Goal: Information Seeking & Learning: Learn about a topic

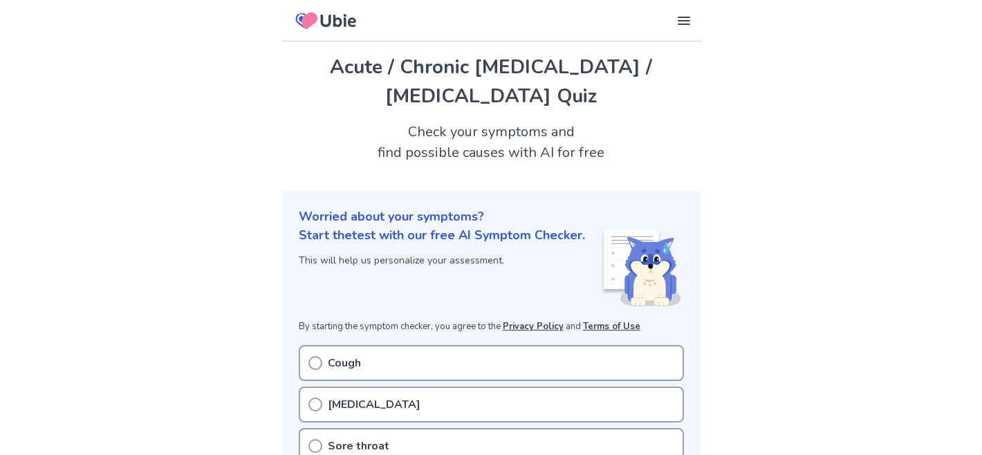
click at [316, 277] on div "Start the test with our free AI Symptom Checker. This will help us personalize …" at bounding box center [442, 267] width 286 height 83
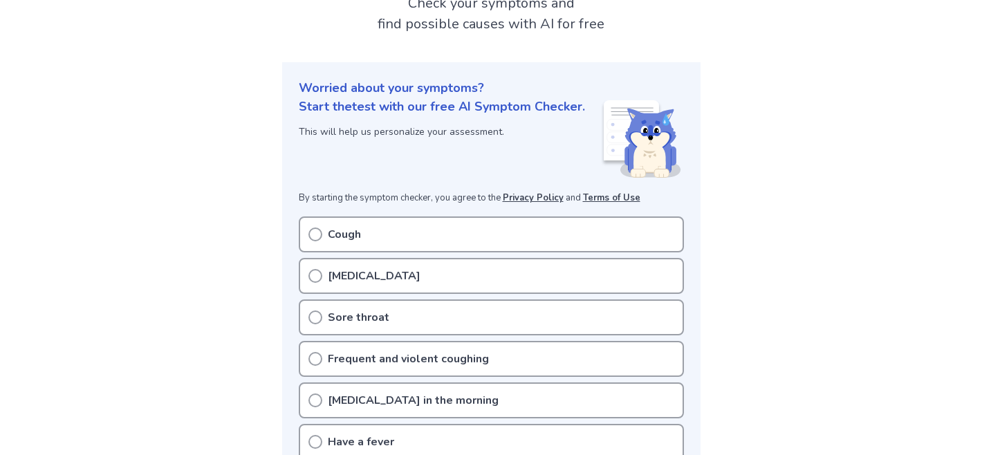
scroll to position [138, 0]
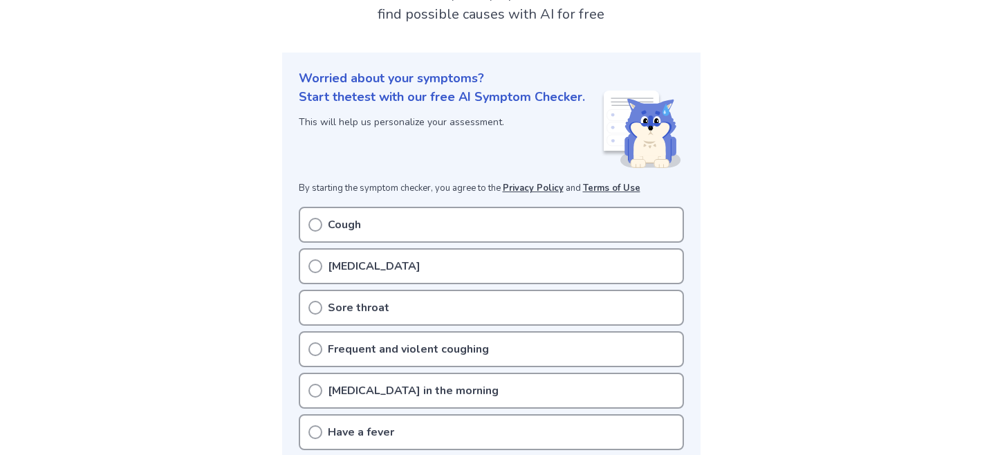
click at [311, 218] on icon at bounding box center [316, 225] width 14 height 14
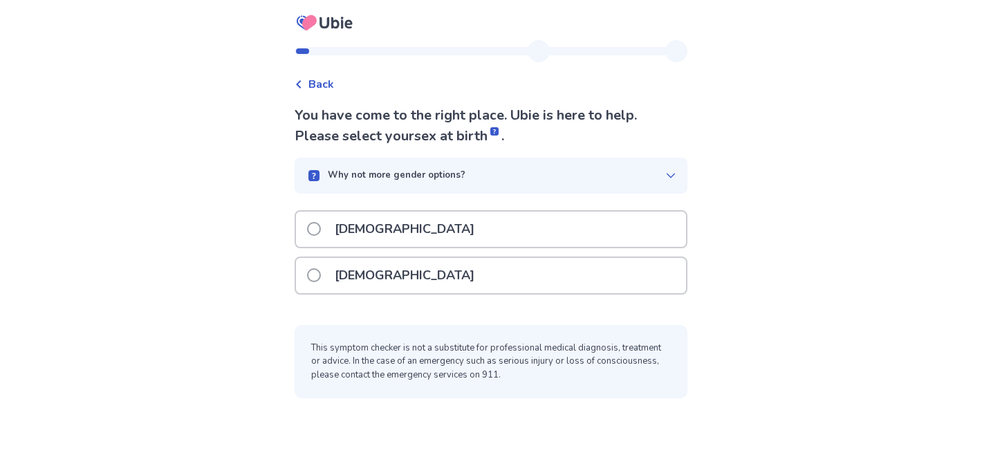
click at [338, 280] on p "[DEMOGRAPHIC_DATA]" at bounding box center [405, 275] width 156 height 35
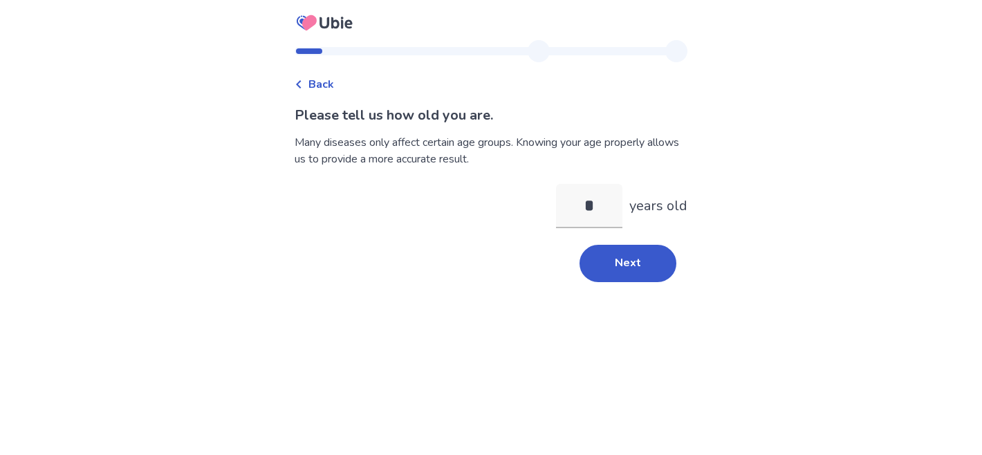
type input "**"
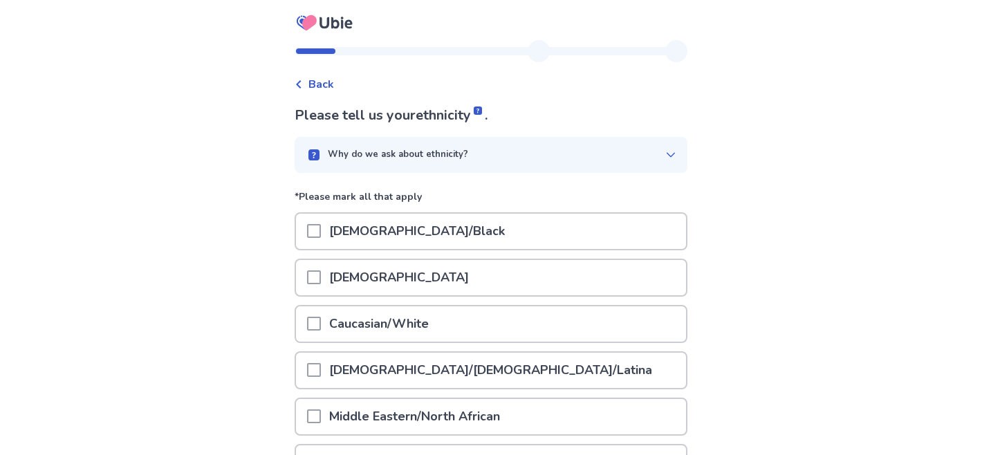
click at [342, 320] on p "Caucasian/White" at bounding box center [379, 323] width 116 height 35
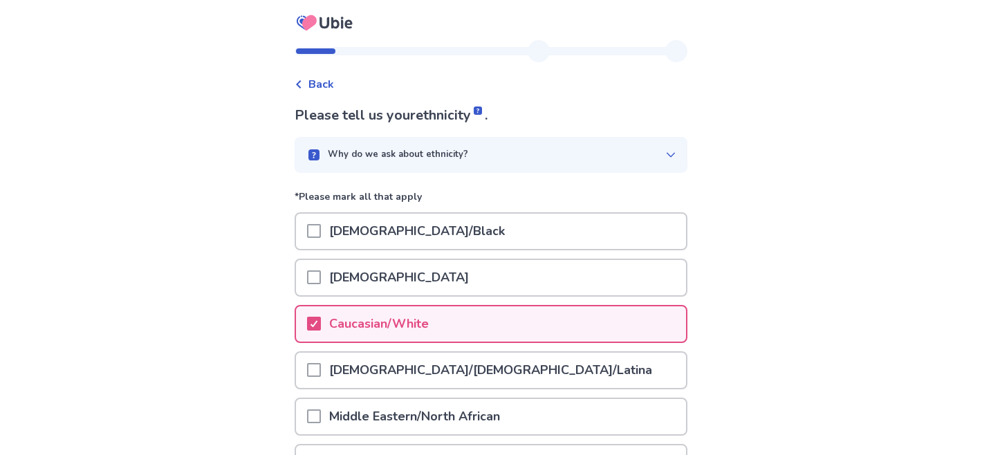
click at [285, 321] on div "Back Please tell us your ethnicity . Why do we ask about ethnicity? *Please mar…" at bounding box center [491, 349] width 982 height 698
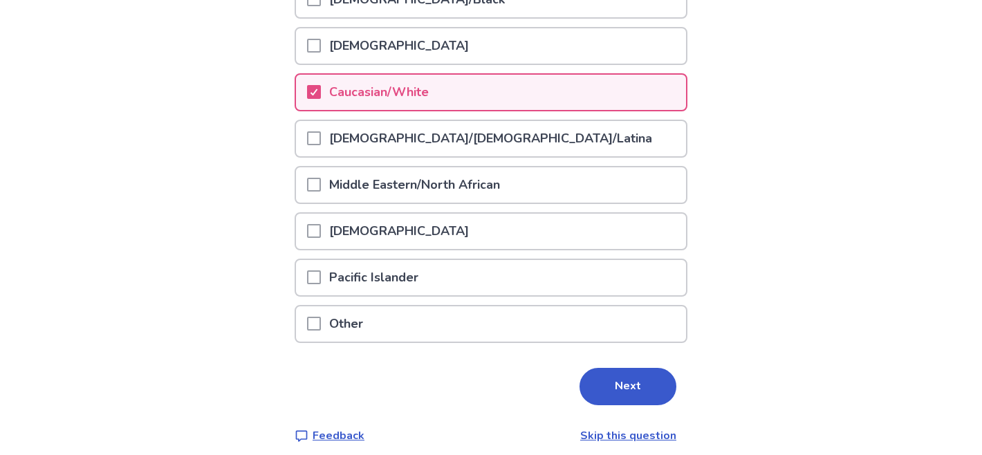
scroll to position [242, 0]
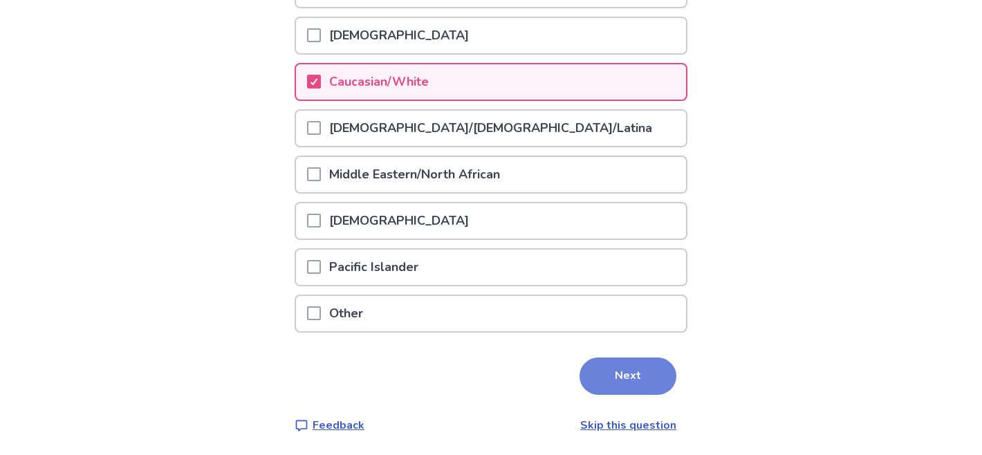
click at [607, 358] on button "Next" at bounding box center [628, 376] width 97 height 37
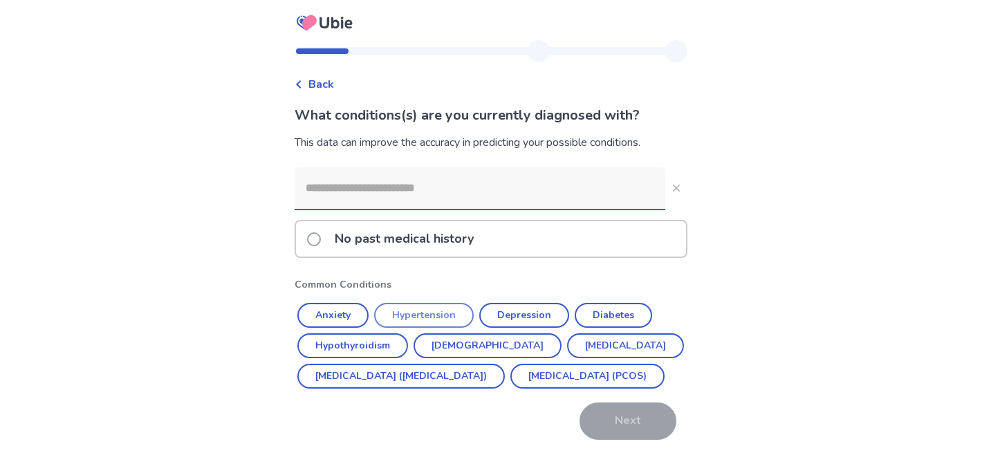
click at [455, 315] on button "Hypertension" at bounding box center [424, 315] width 100 height 25
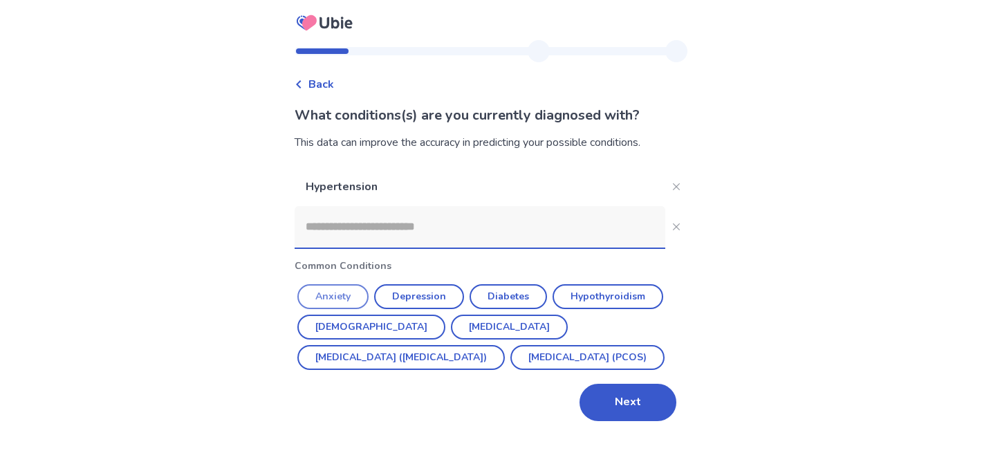
click at [336, 301] on button "Anxiety" at bounding box center [332, 296] width 71 height 25
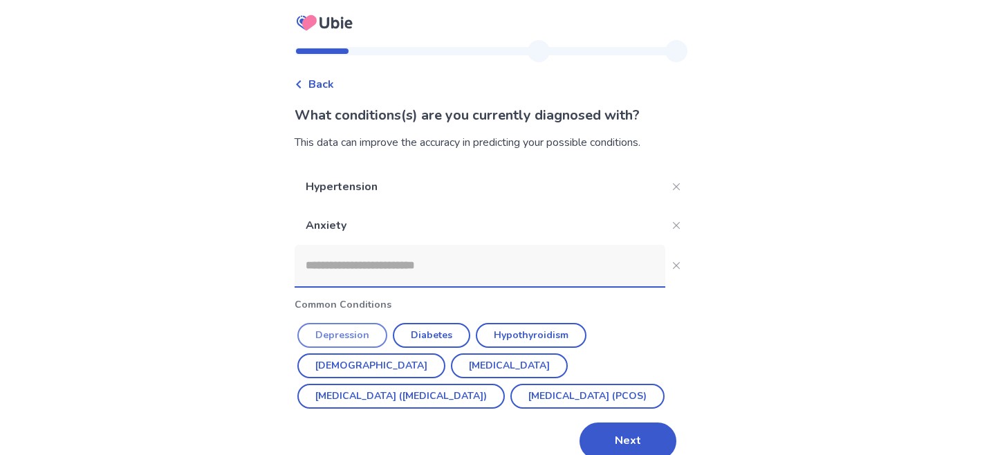
click at [367, 333] on button "Depression" at bounding box center [342, 335] width 90 height 25
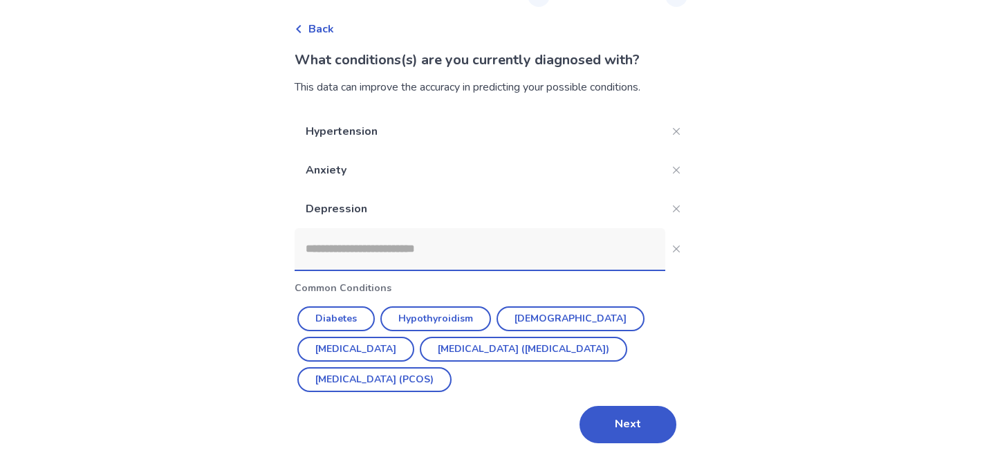
scroll to position [60, 0]
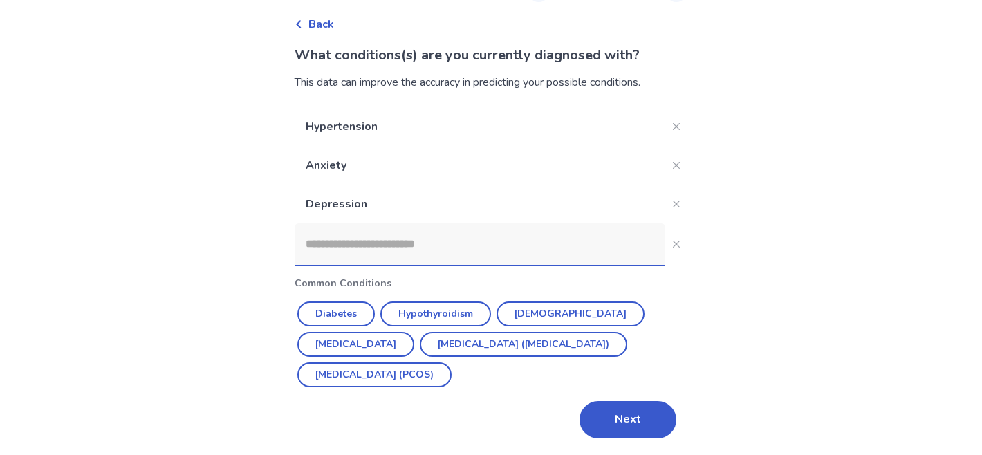
click at [363, 255] on input at bounding box center [480, 244] width 371 height 42
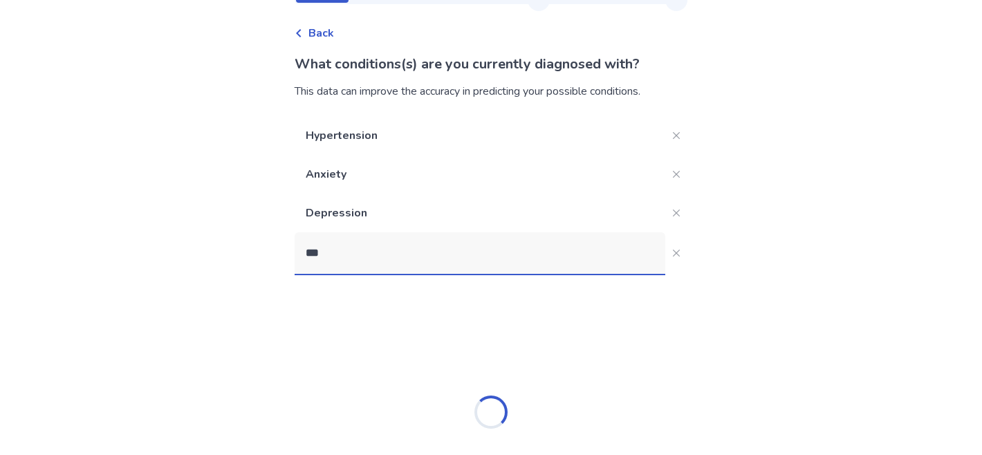
type input "****"
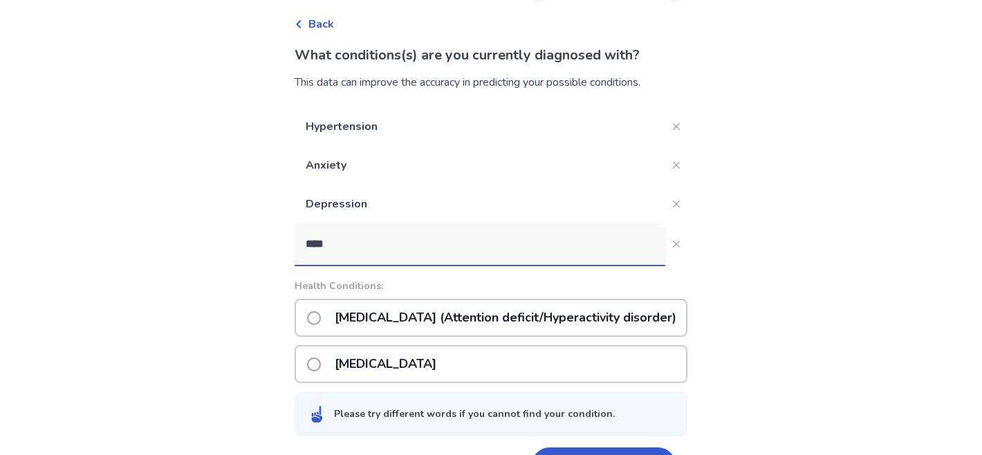
click at [367, 319] on p "ADHD (Attention deficit/Hyperactivity disorder)" at bounding box center [506, 317] width 358 height 35
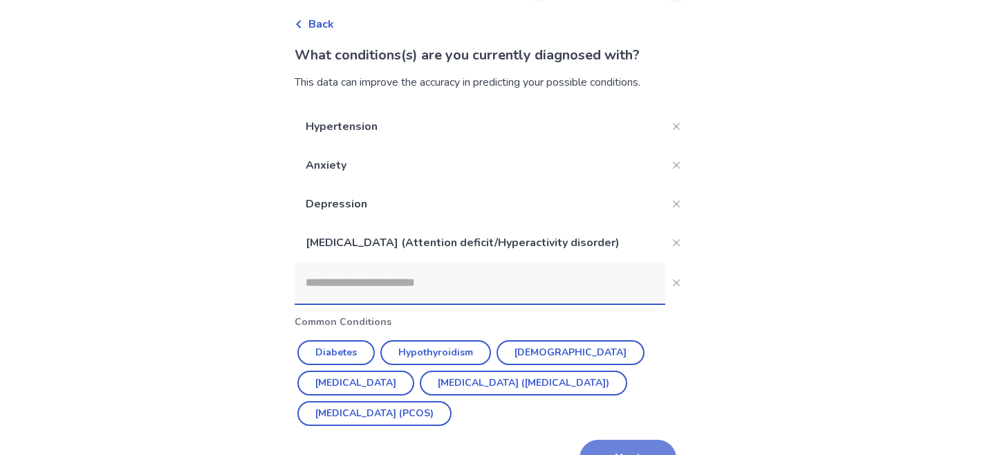
click at [639, 443] on button "Next" at bounding box center [628, 458] width 97 height 37
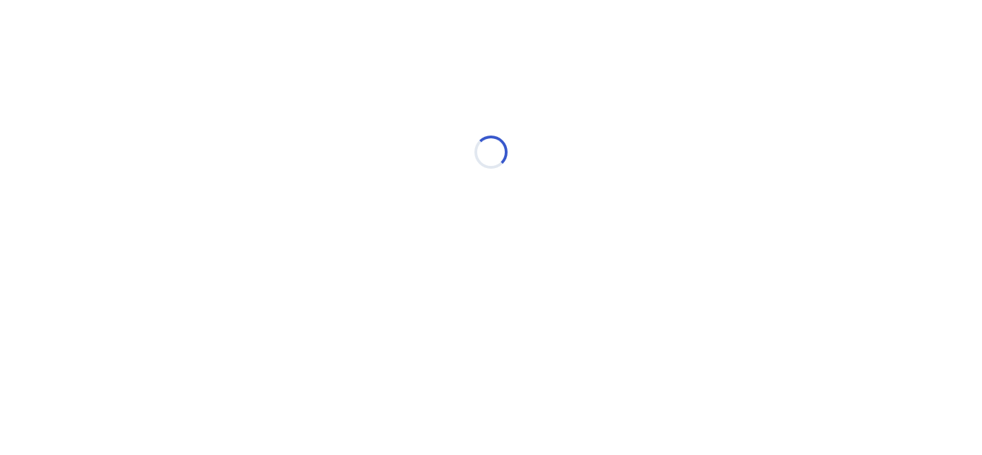
scroll to position [0, 0]
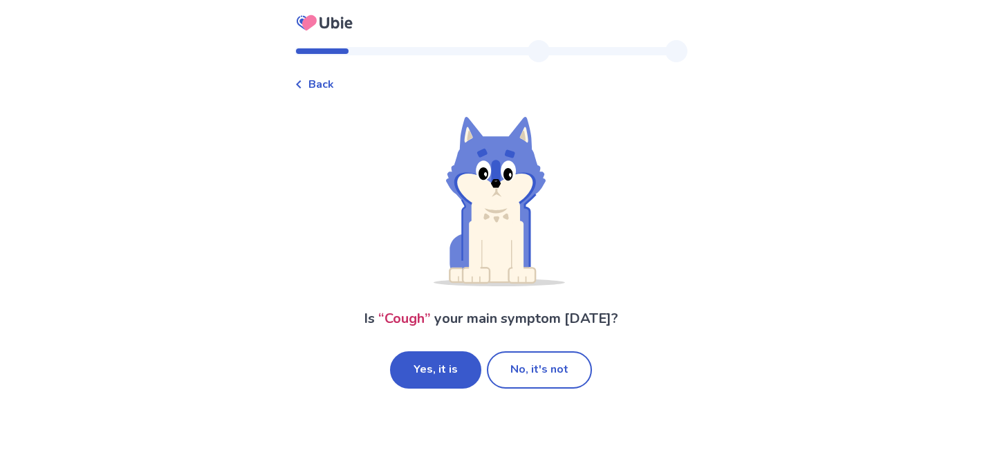
click at [434, 349] on div "Is “ Cough ” your main symptom today? Yes, it is No, it's not" at bounding box center [491, 252] width 393 height 274
click at [440, 373] on button "Yes, it is" at bounding box center [435, 369] width 91 height 37
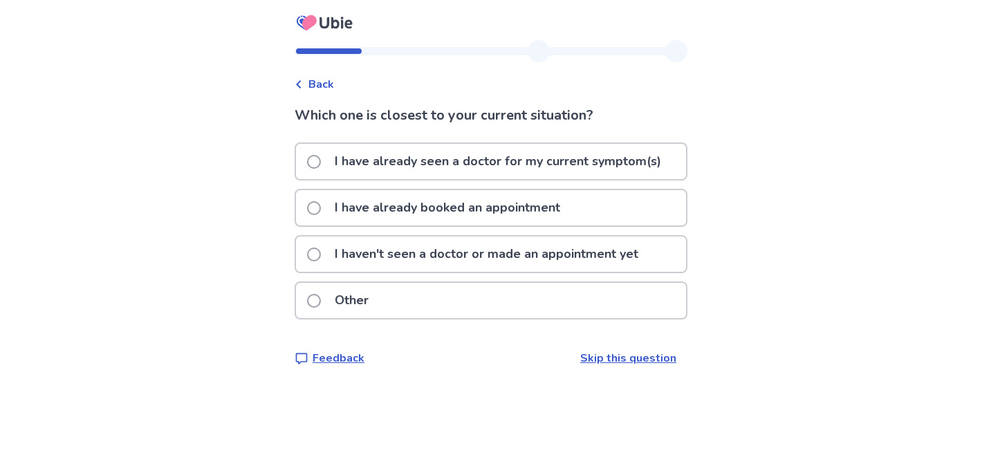
click at [342, 151] on p "I have already seen a doctor for my current symptom(s)" at bounding box center [498, 161] width 343 height 35
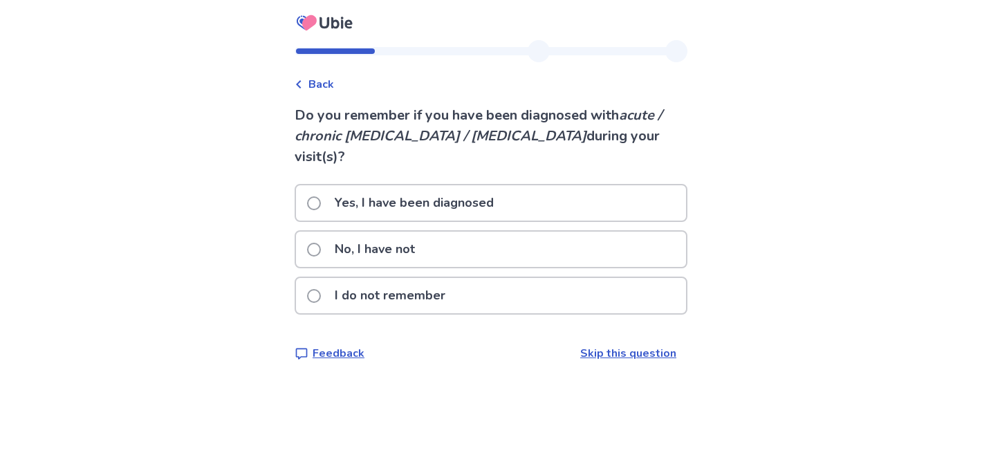
click at [364, 232] on p "No, I have not" at bounding box center [375, 249] width 97 height 35
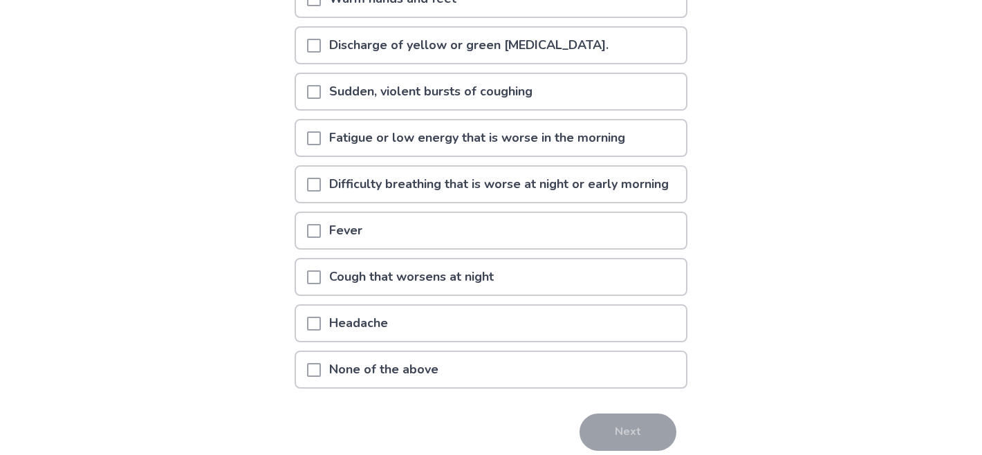
scroll to position [221, 0]
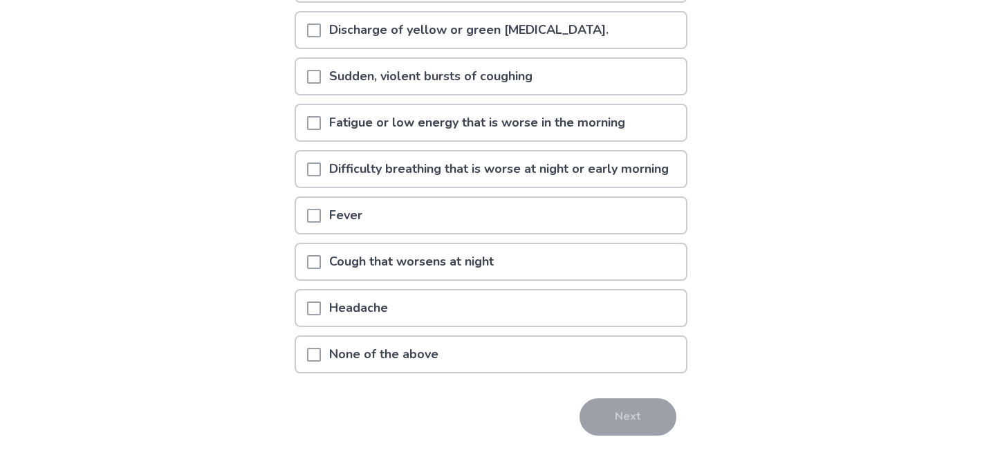
click at [313, 80] on div "Sudden, violent bursts of coughing" at bounding box center [491, 76] width 390 height 35
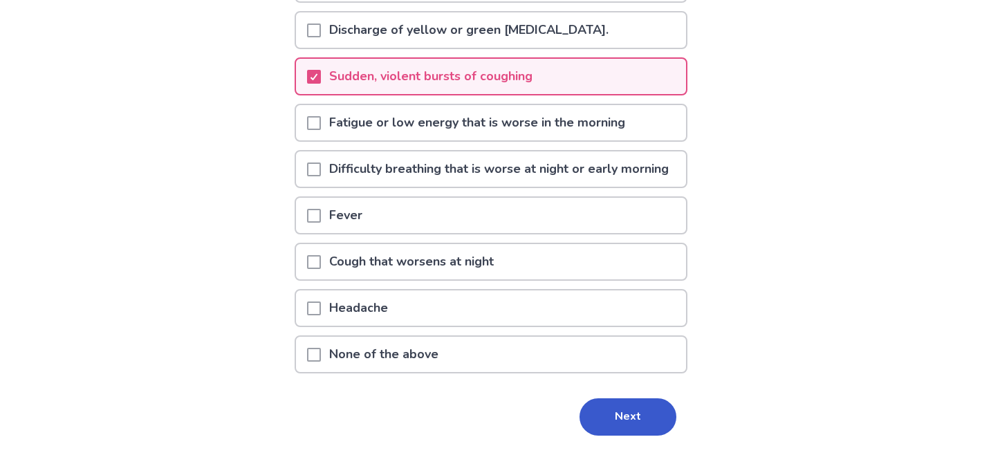
click at [320, 119] on span at bounding box center [314, 123] width 14 height 14
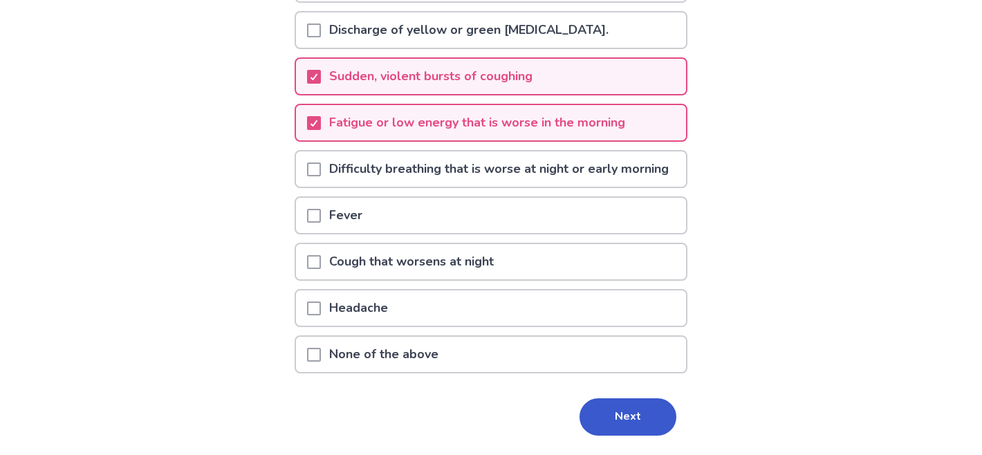
click at [320, 176] on span at bounding box center [314, 170] width 14 height 14
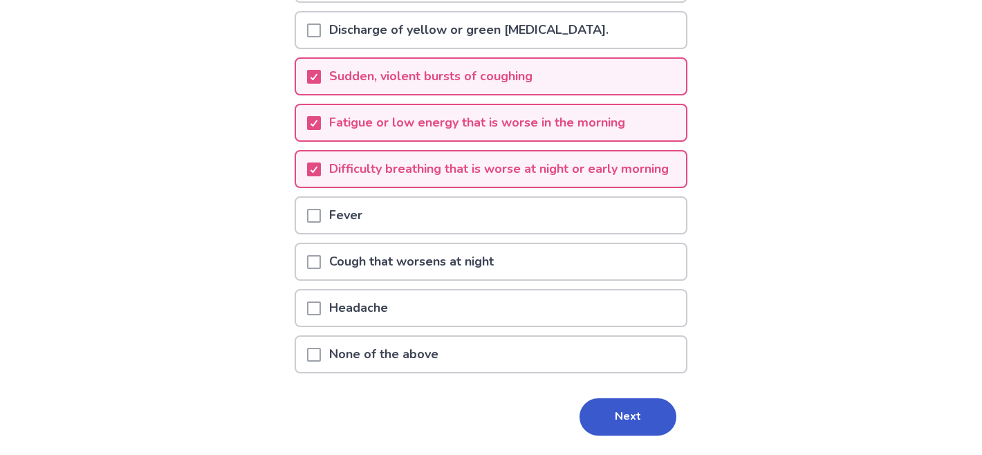
click at [321, 269] on span at bounding box center [314, 262] width 14 height 14
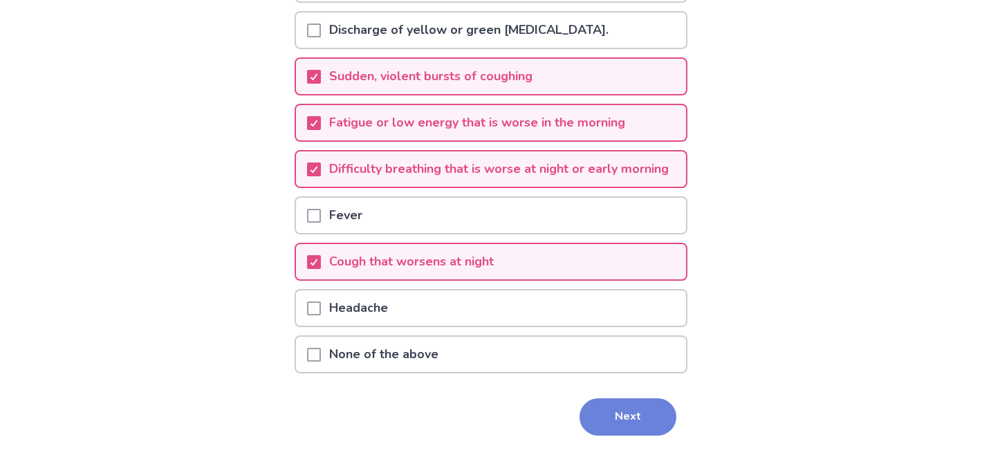
click at [600, 434] on button "Next" at bounding box center [628, 417] width 97 height 37
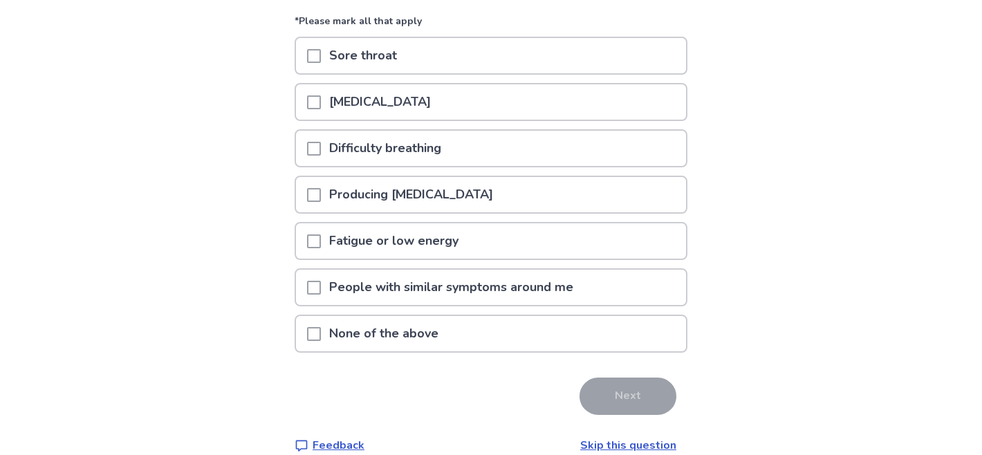
scroll to position [138, 0]
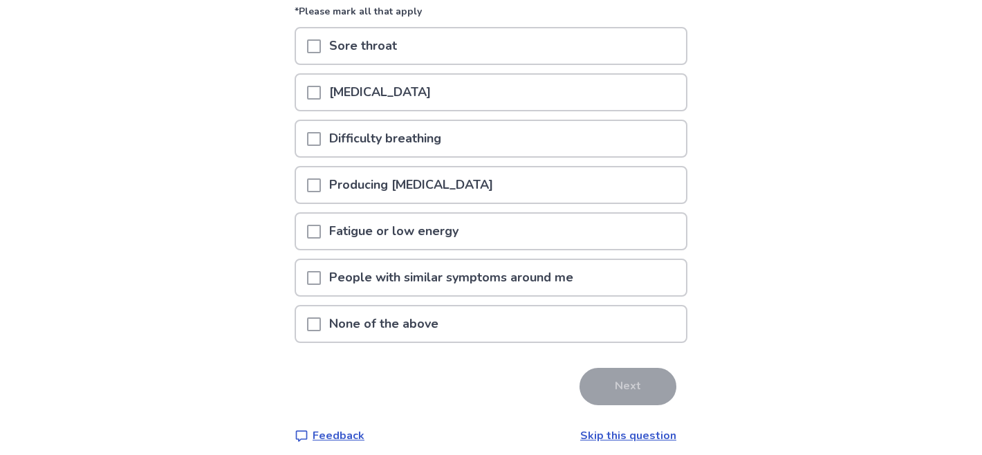
click at [319, 53] on span at bounding box center [314, 46] width 14 height 14
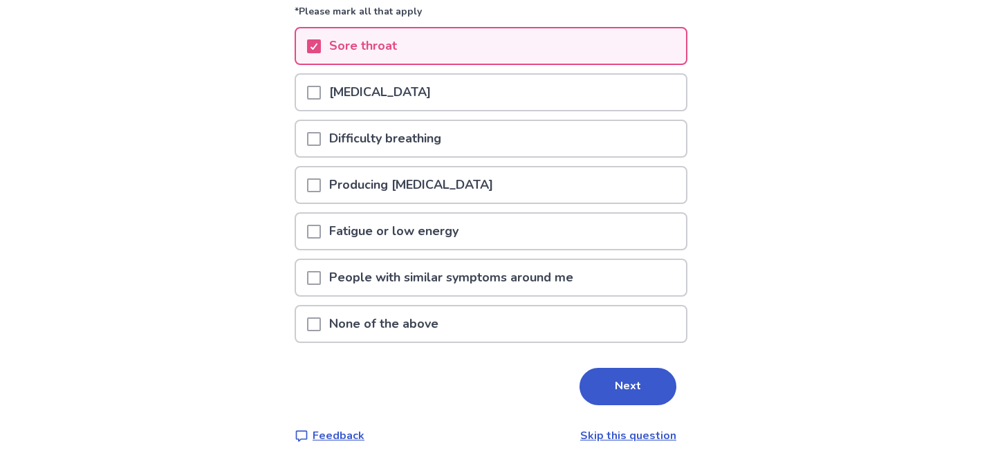
click at [336, 110] on p "Runny nose" at bounding box center [380, 92] width 118 height 35
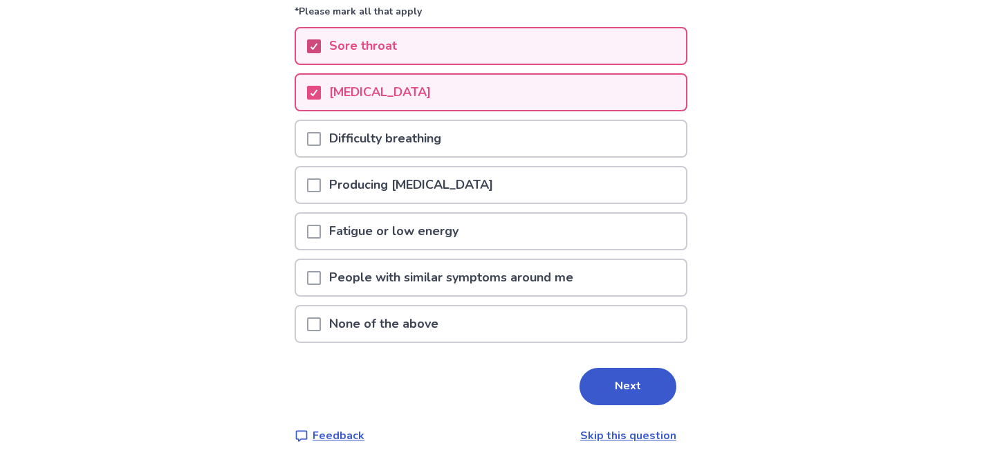
click at [318, 50] on icon at bounding box center [314, 46] width 8 height 7
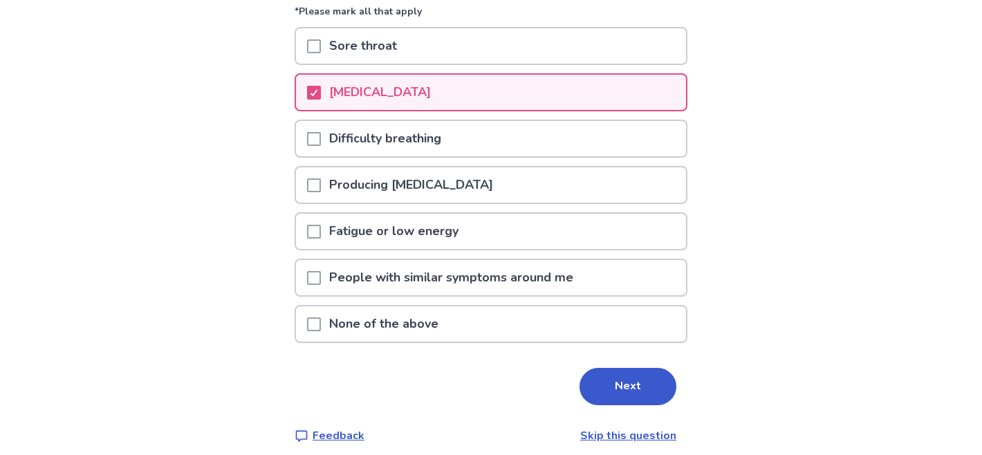
click at [319, 146] on span at bounding box center [314, 139] width 14 height 14
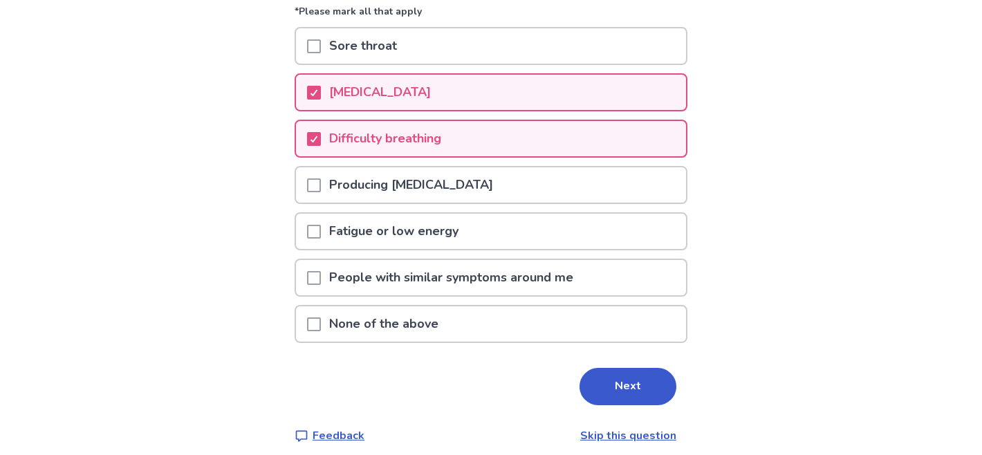
click at [317, 203] on div at bounding box center [314, 184] width 14 height 35
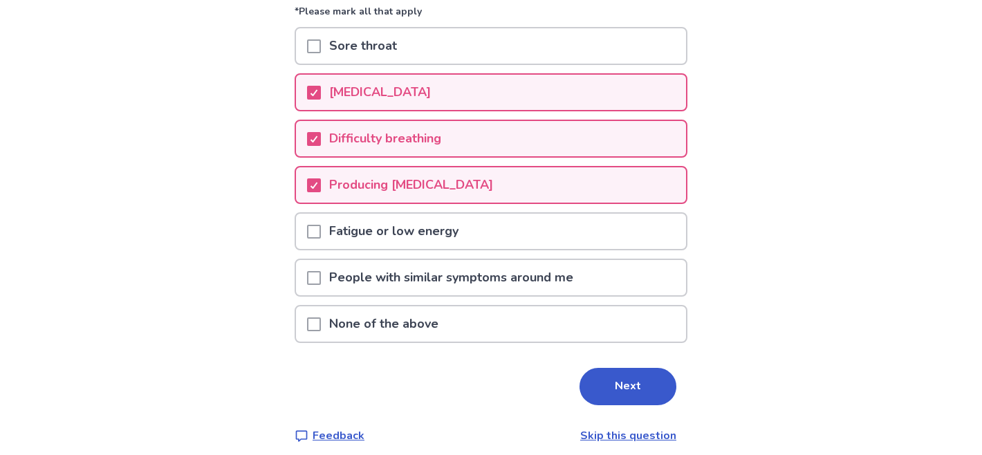
click at [482, 249] on div "Fatigue or low energy" at bounding box center [491, 231] width 390 height 35
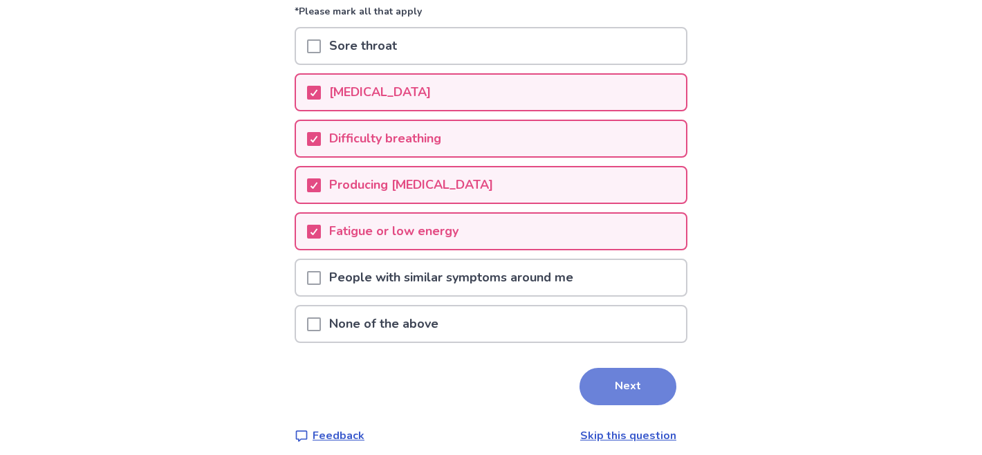
click at [620, 405] on button "Next" at bounding box center [628, 386] width 97 height 37
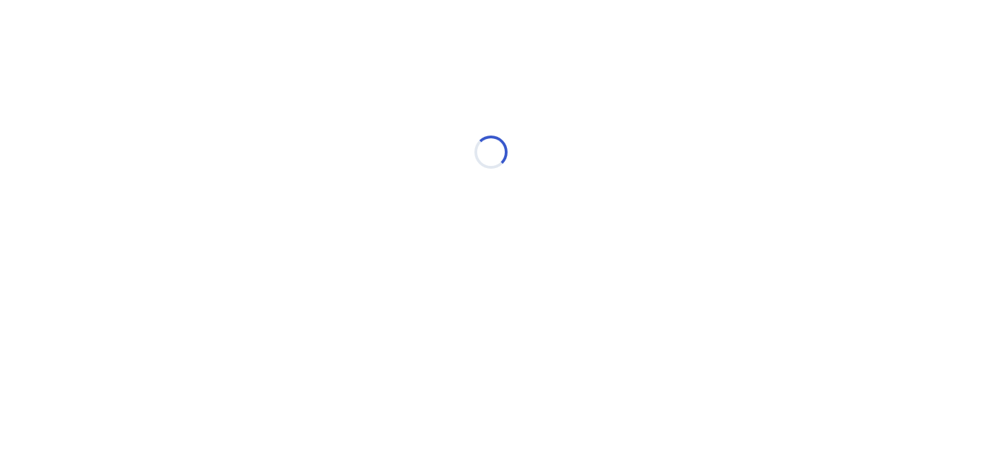
select select "*"
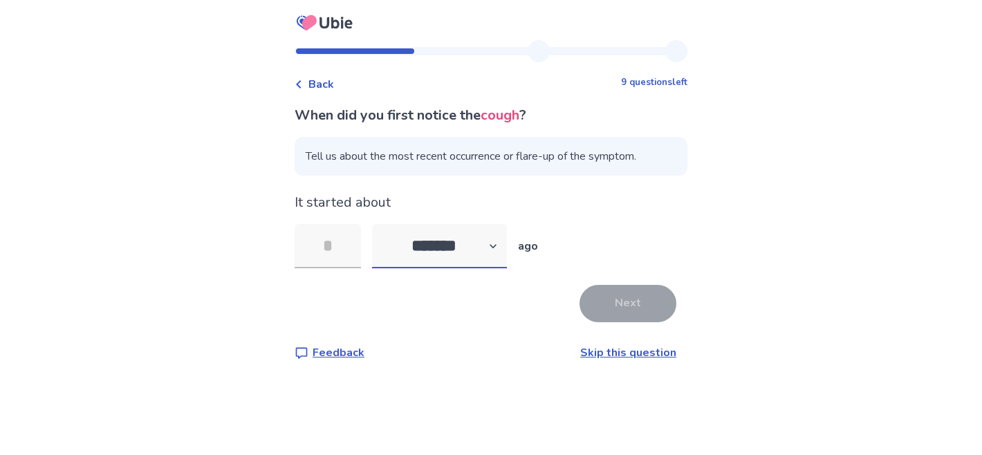
click at [449, 235] on select "******* ****** ******* ******** *******" at bounding box center [439, 246] width 135 height 44
click at [381, 224] on select "******* ****** ******* ******** *******" at bounding box center [439, 246] width 135 height 44
click at [309, 243] on input "tel" at bounding box center [328, 246] width 66 height 44
type input "*"
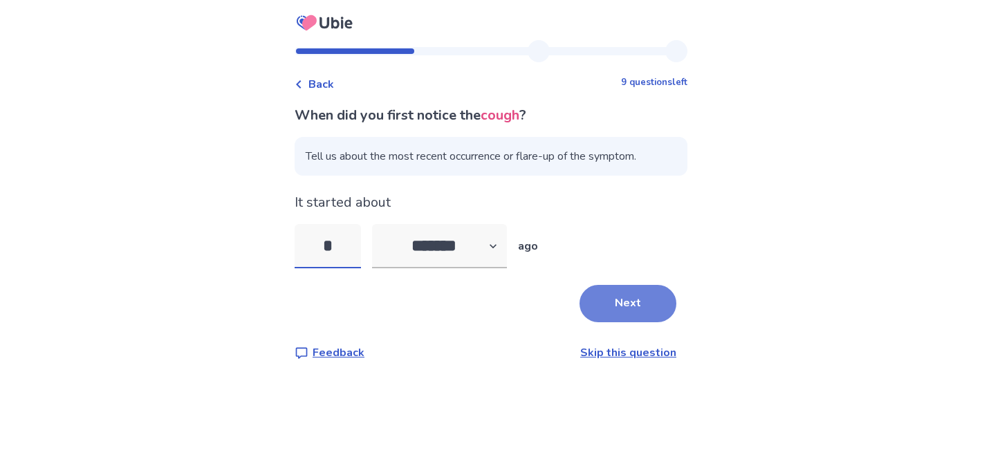
type input "*"
click at [583, 313] on button "Next" at bounding box center [628, 303] width 97 height 37
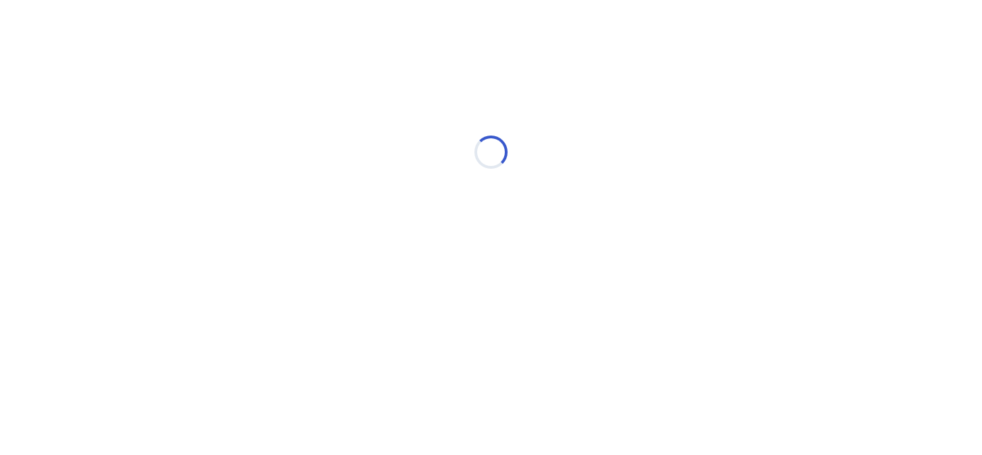
select select "*"
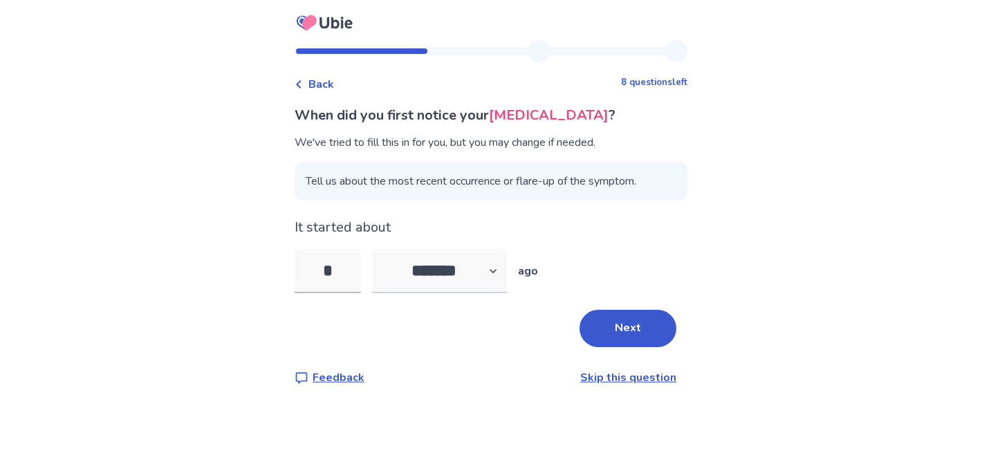
type input "*"
click at [632, 340] on button "Next" at bounding box center [628, 328] width 97 height 37
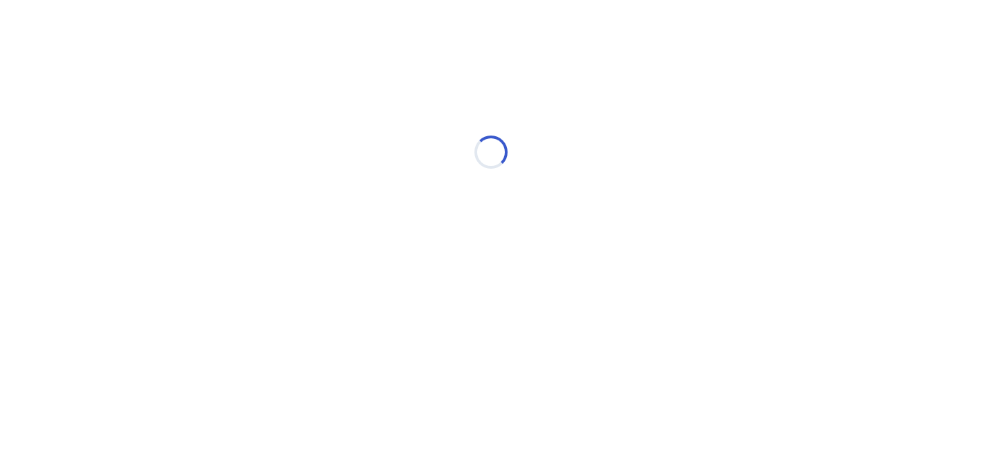
select select "*"
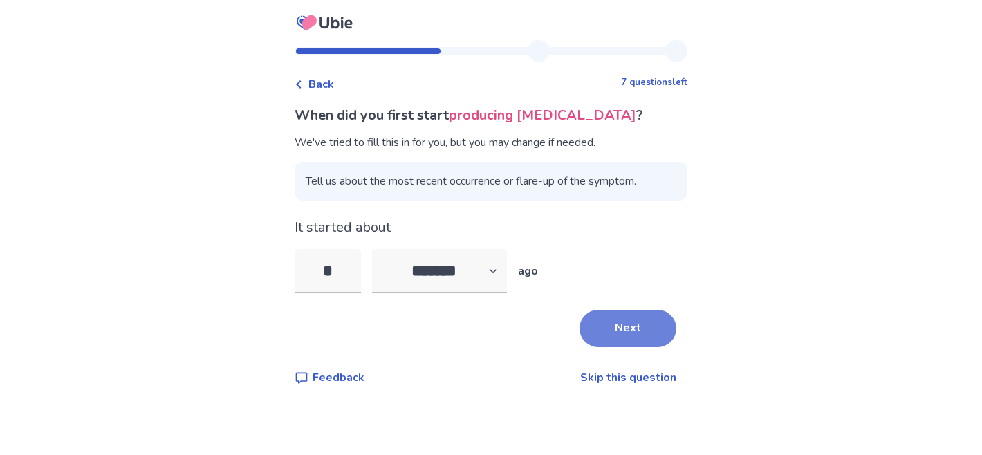
click at [632, 323] on button "Next" at bounding box center [628, 328] width 97 height 37
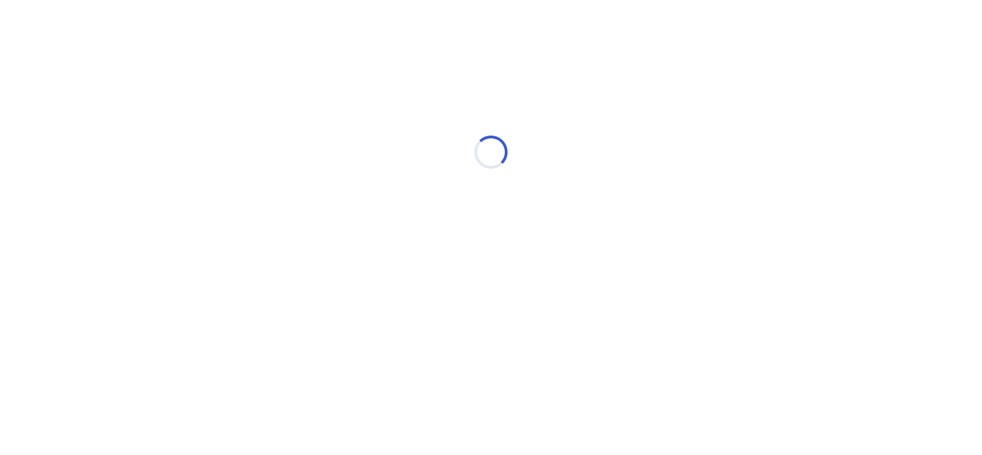
select select "*"
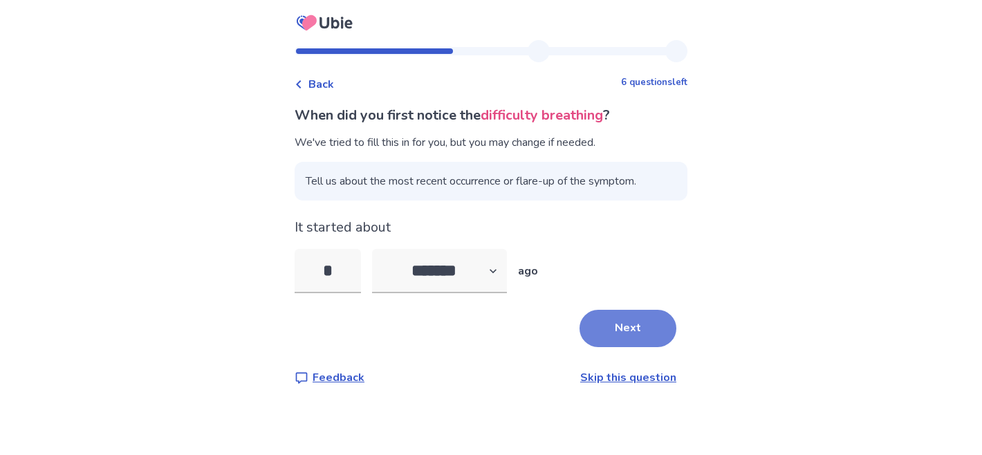
type input "*"
click at [646, 321] on button "Next" at bounding box center [628, 328] width 97 height 37
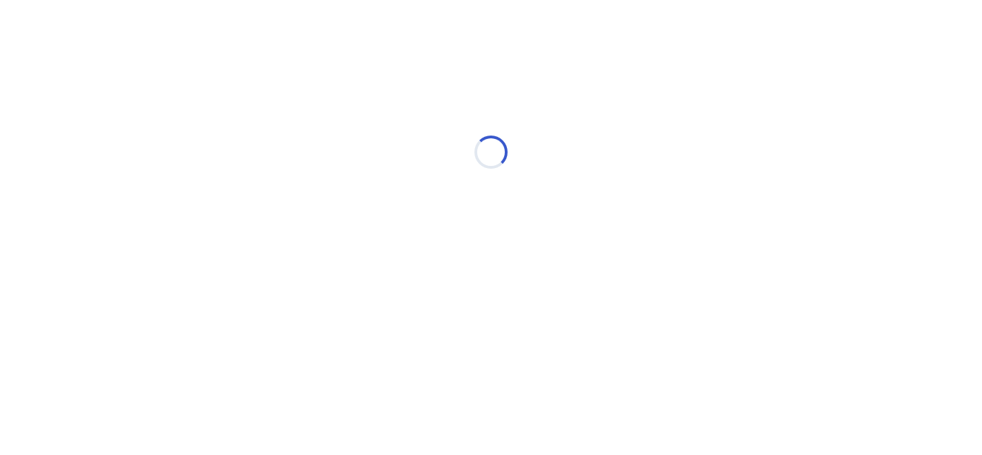
select select "*"
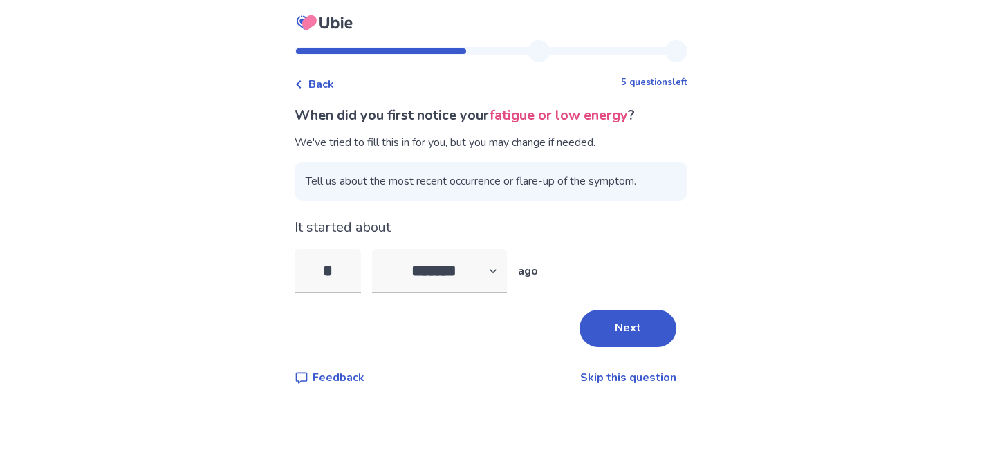
type input "*"
click at [642, 302] on div "When did you first notice your fatigue or low energy ? We've tried to fill this…" at bounding box center [491, 245] width 393 height 281
click at [642, 311] on button "Next" at bounding box center [628, 328] width 97 height 37
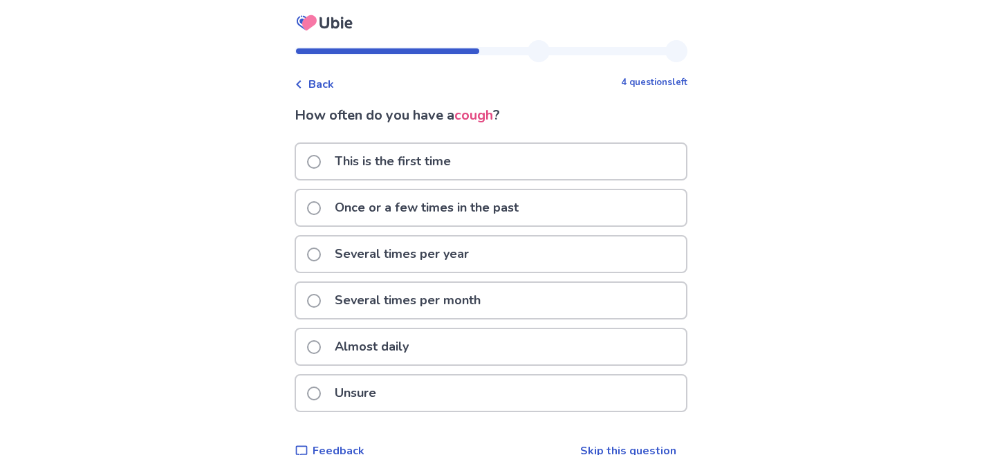
click at [339, 158] on p "This is the first time" at bounding box center [393, 161] width 133 height 35
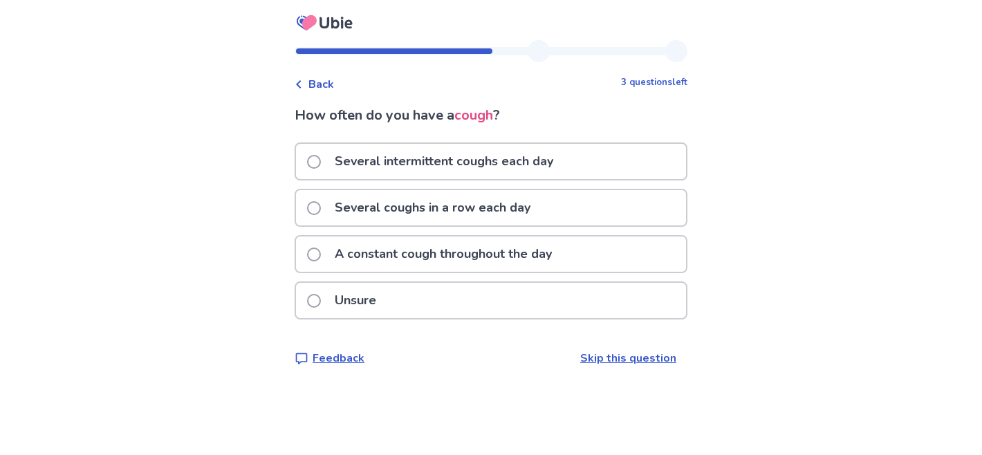
click at [342, 161] on p "Several intermittent coughs each day" at bounding box center [444, 161] width 235 height 35
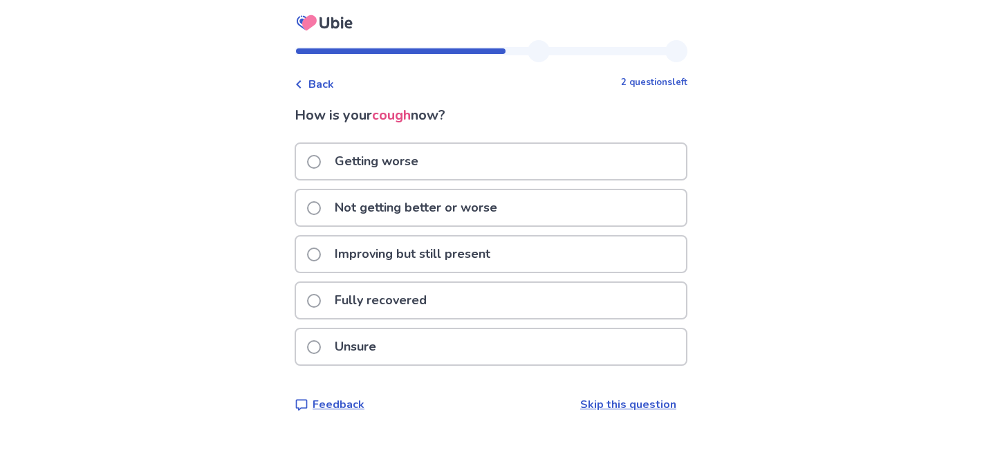
drag, startPoint x: 352, startPoint y: 206, endPoint x: 383, endPoint y: 175, distance: 44.0
click at [383, 175] on div "Getting worse Not getting better or worse Improving but still present Fully rec…" at bounding box center [491, 259] width 393 height 232
click at [383, 175] on p "Getting worse" at bounding box center [377, 161] width 100 height 35
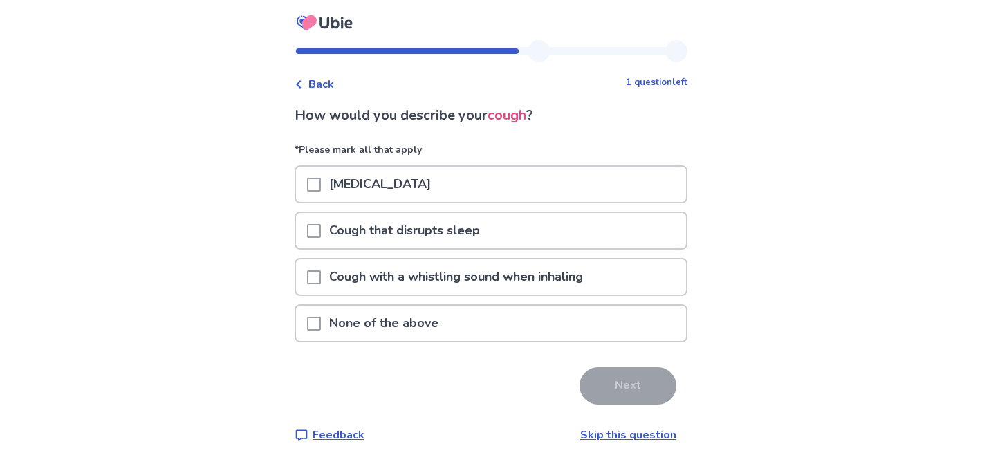
click at [363, 287] on p "Cough with a whistling sound when inhaling" at bounding box center [456, 276] width 271 height 35
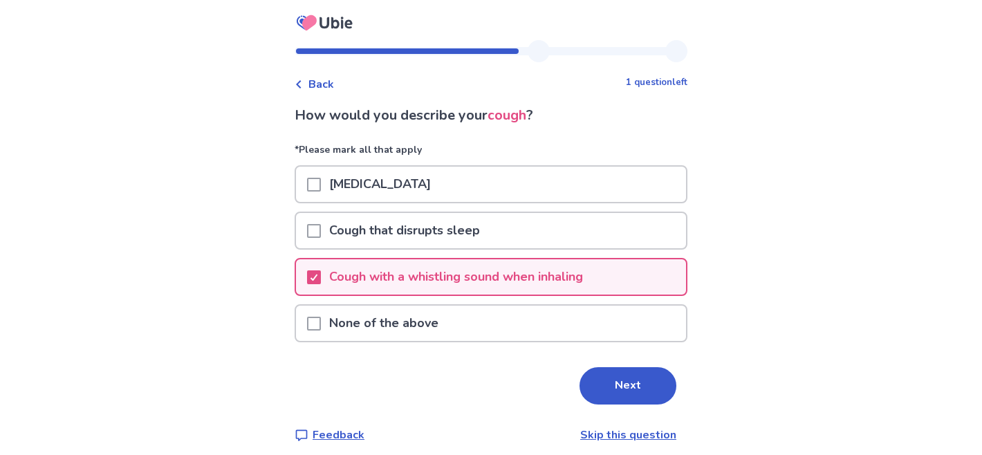
click at [414, 277] on p "Cough with a whistling sound when inhaling" at bounding box center [456, 276] width 271 height 35
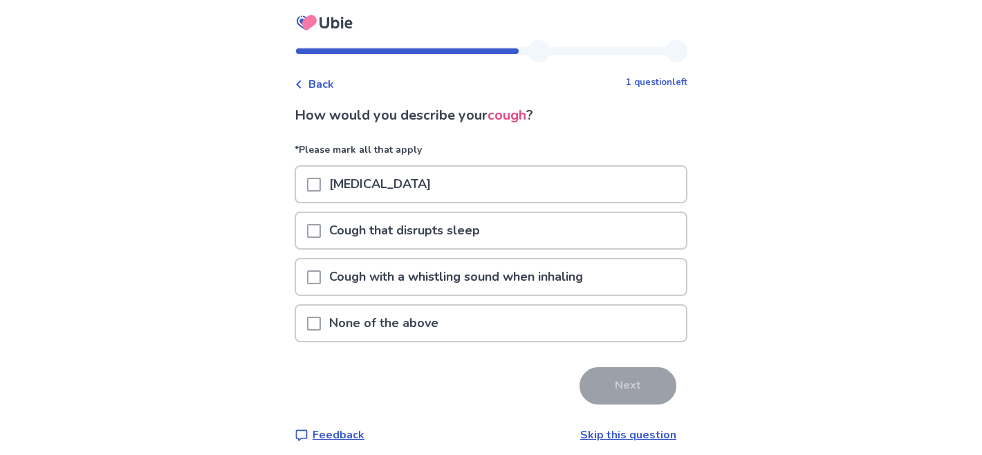
click at [421, 323] on p "None of the above" at bounding box center [384, 323] width 126 height 35
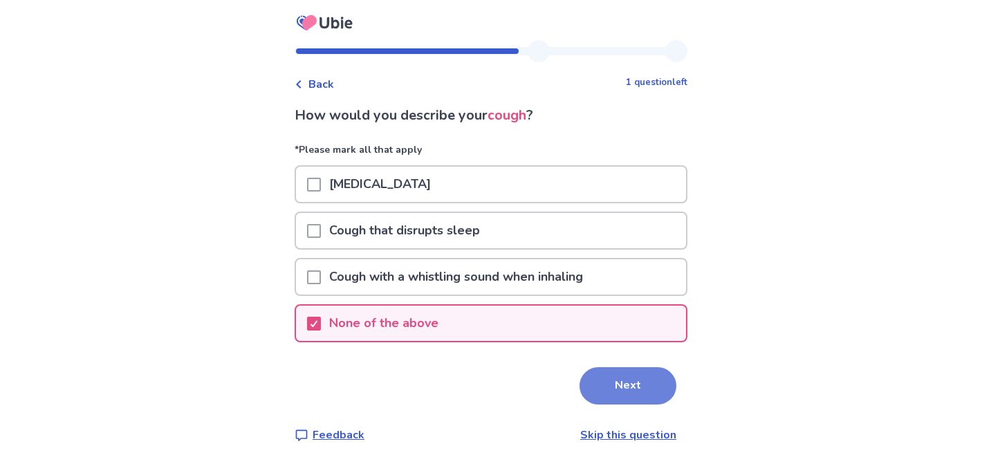
click at [610, 387] on button "Next" at bounding box center [628, 385] width 97 height 37
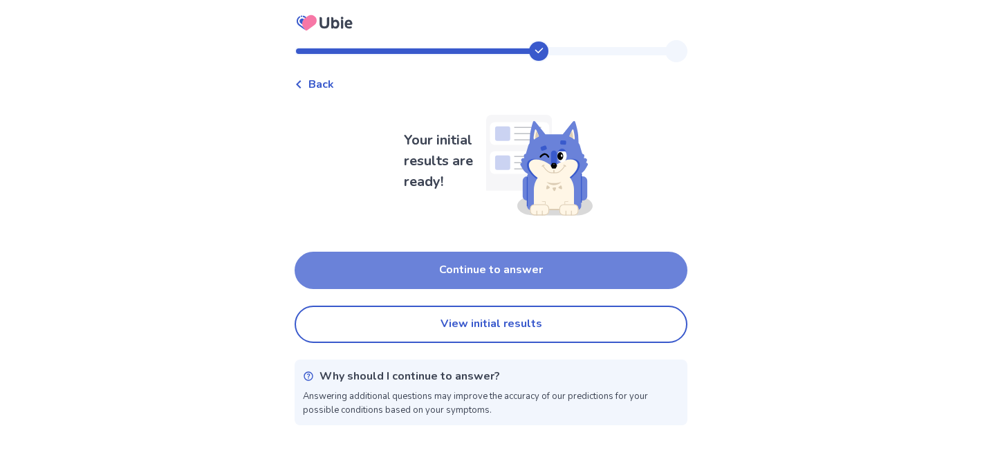
click at [509, 267] on button "Continue to answer" at bounding box center [491, 270] width 393 height 37
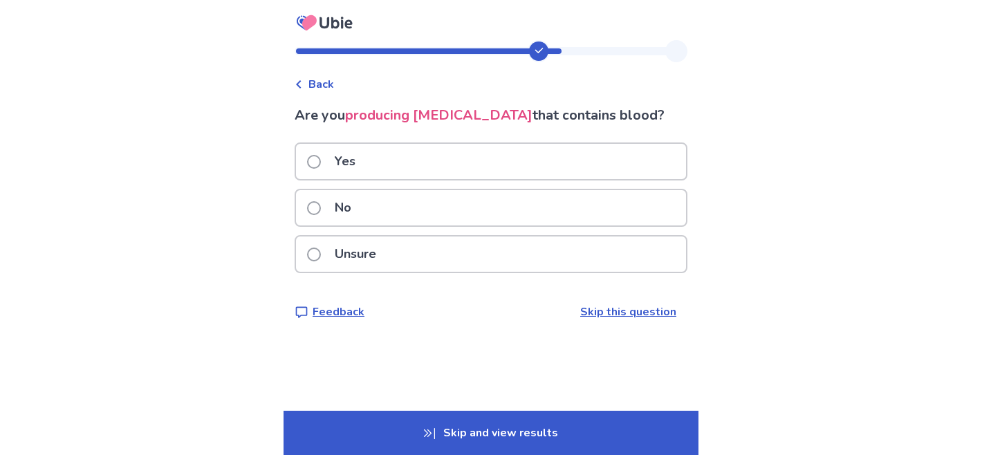
click at [333, 189] on div "No" at bounding box center [491, 208] width 393 height 38
click at [334, 197] on label "No" at bounding box center [333, 207] width 53 height 35
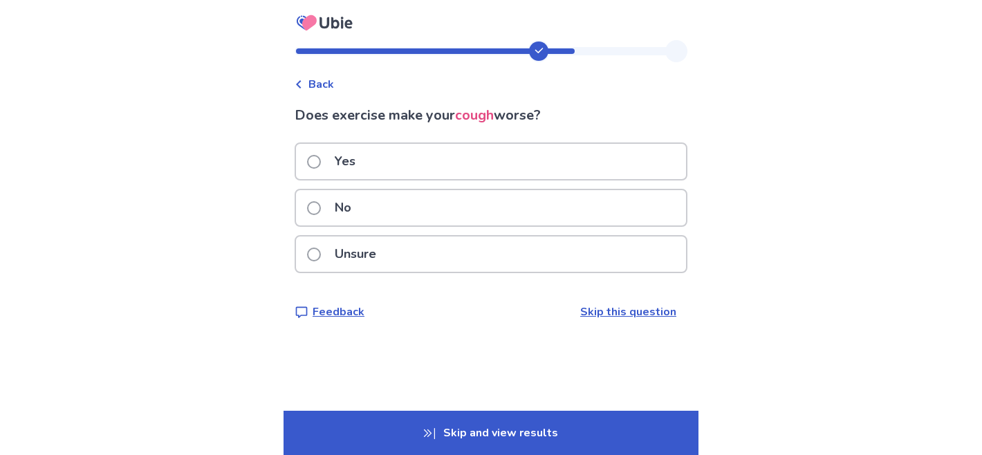
click at [376, 163] on div "Yes" at bounding box center [491, 161] width 390 height 35
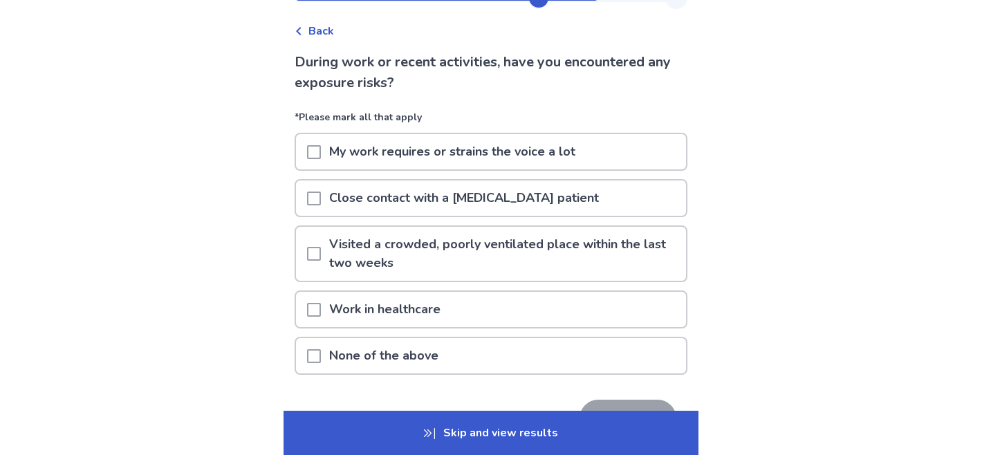
scroll to position [55, 0]
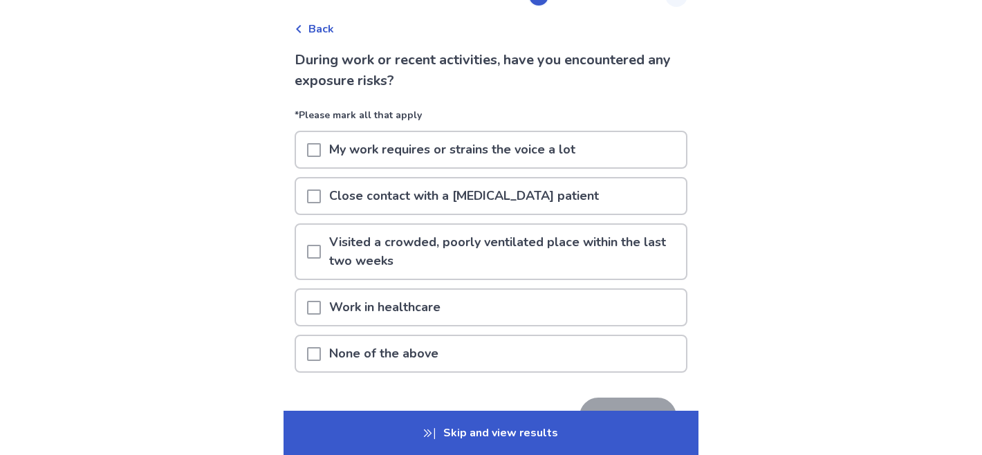
click at [401, 363] on p "None of the above" at bounding box center [384, 353] width 126 height 35
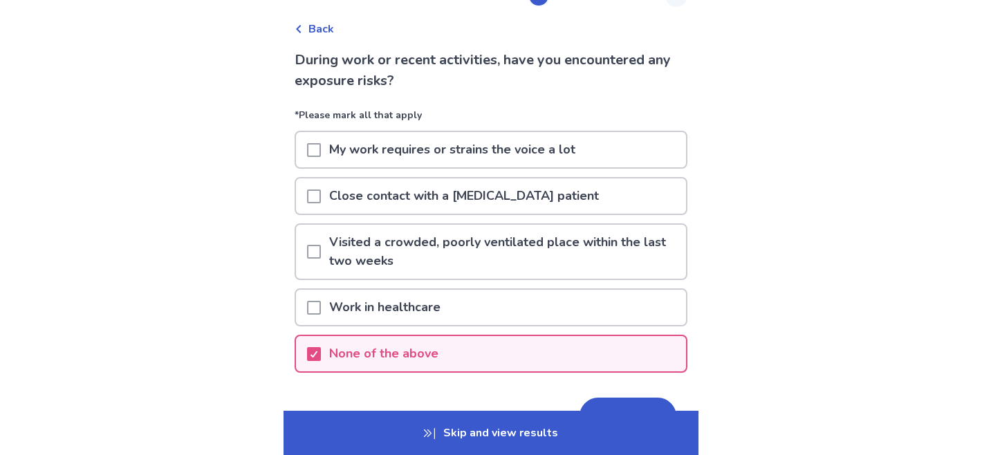
click at [433, 430] on icon at bounding box center [429, 433] width 11 height 11
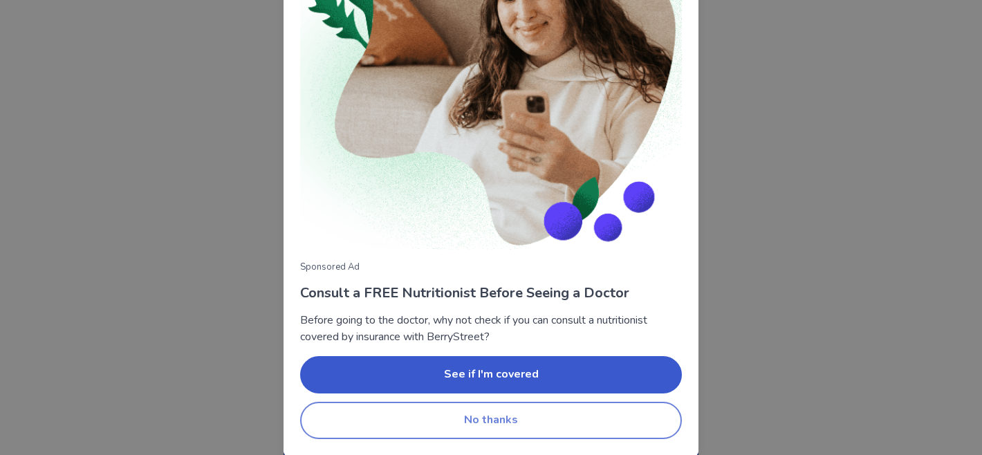
scroll to position [149, 0]
click at [434, 421] on button "No thanks" at bounding box center [491, 420] width 382 height 37
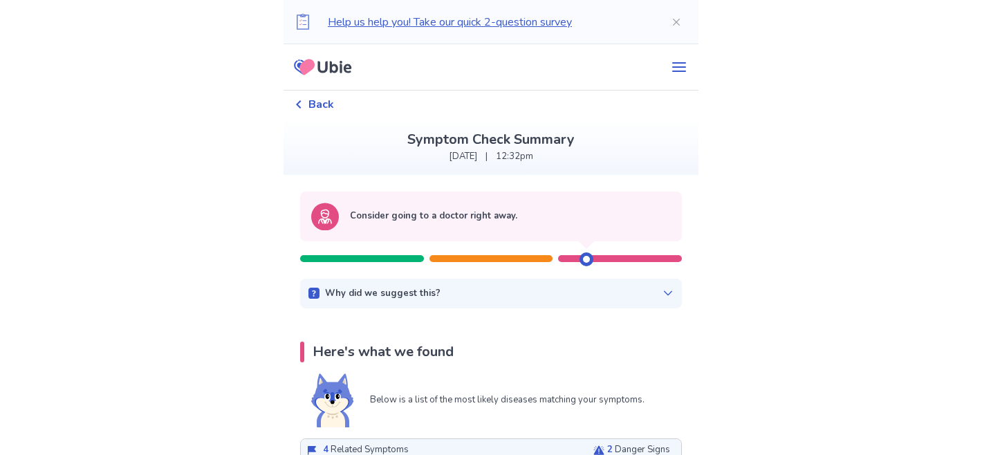
scroll to position [104, 0]
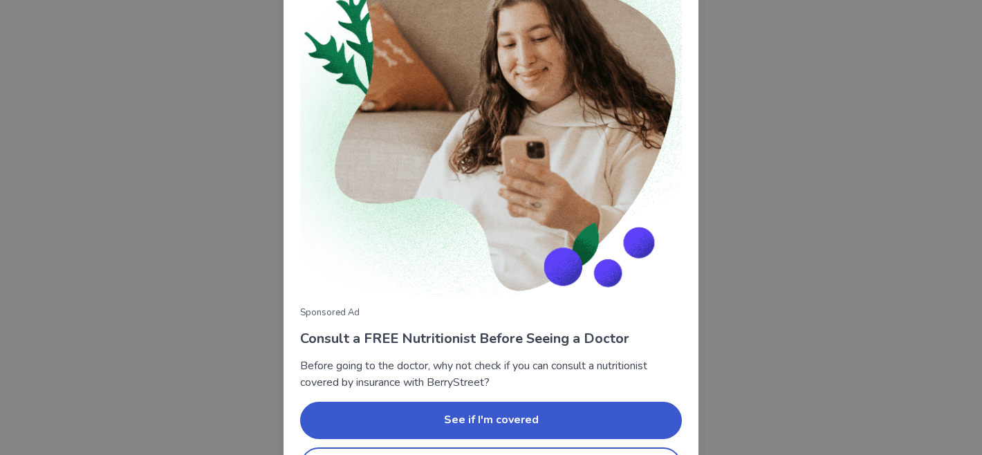
click at [762, 255] on div "Sponsored Ad Consult a FREE Nutritionist Before Seeing a Doctor Before going to…" at bounding box center [491, 227] width 982 height 455
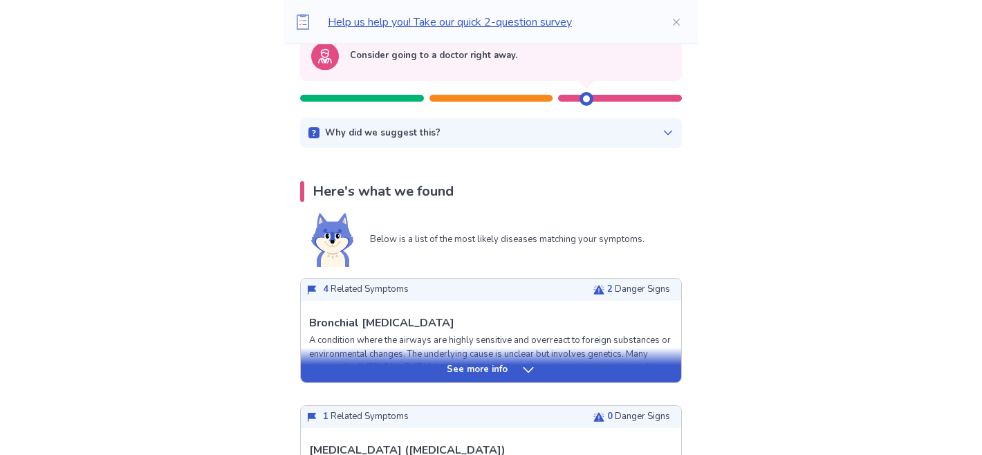
scroll to position [166, 0]
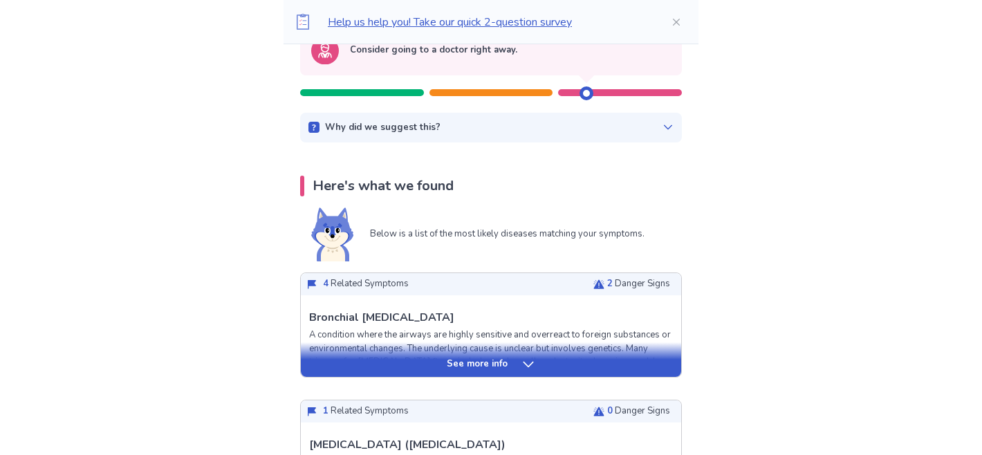
click at [515, 365] on div "See more info" at bounding box center [491, 365] width 381 height 14
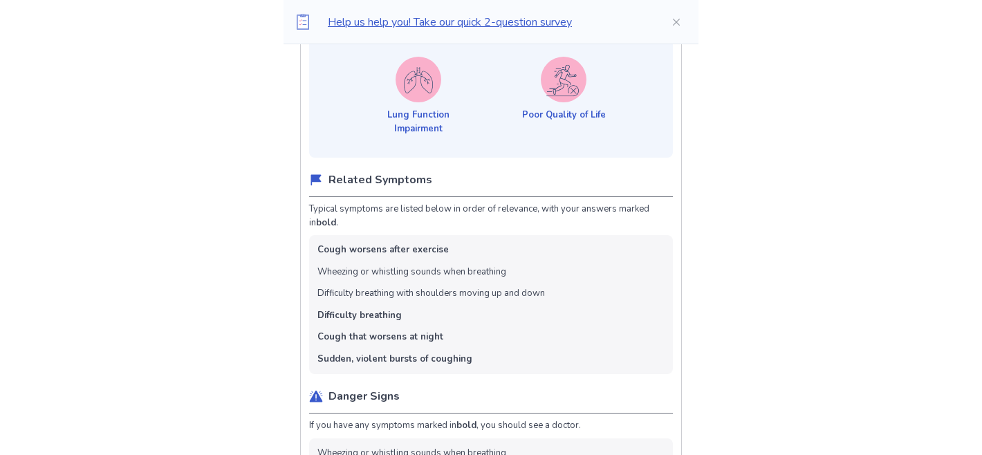
scroll to position [720, 0]
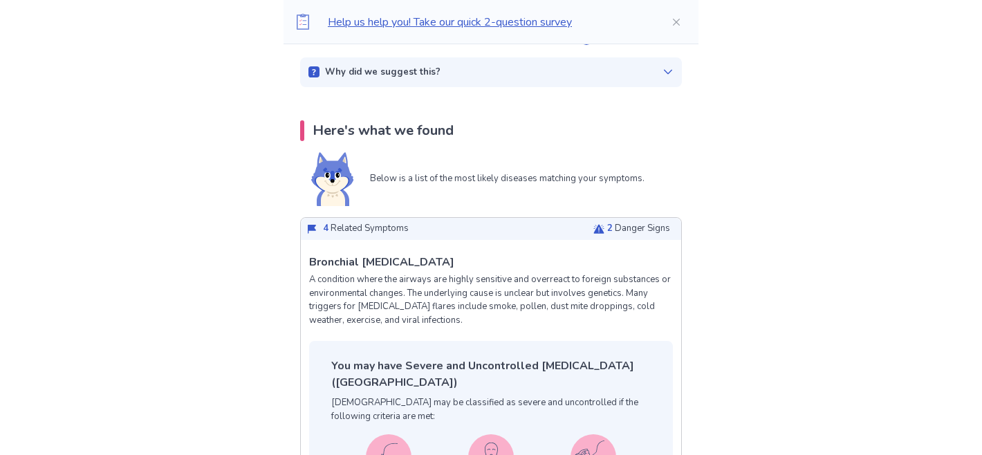
click at [607, 230] on span "2" at bounding box center [610, 228] width 6 height 12
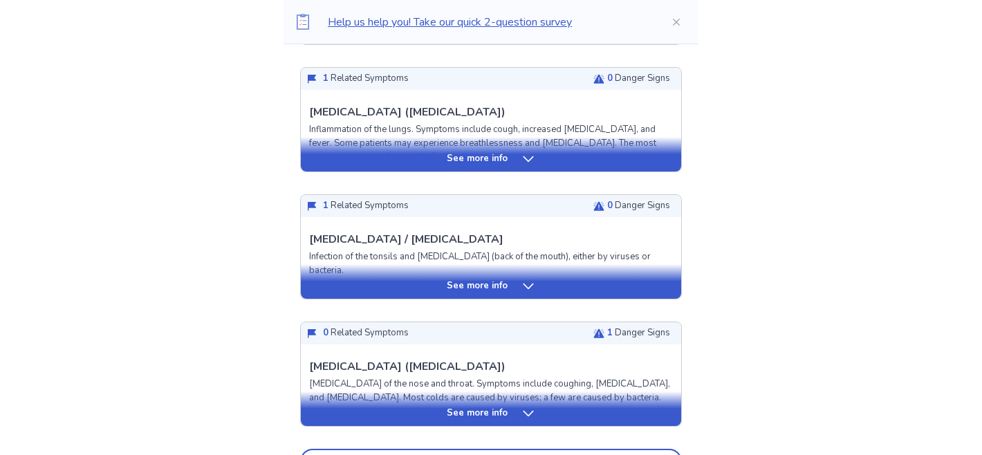
scroll to position [1983, 0]
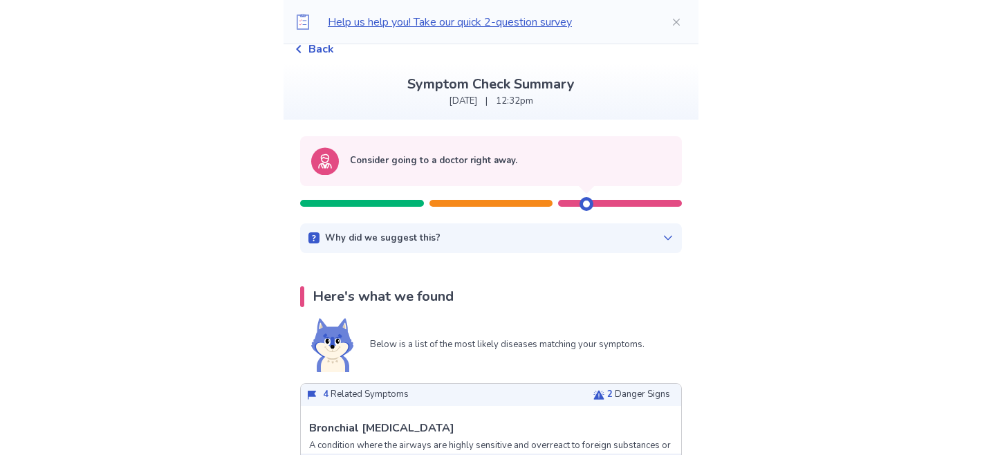
scroll to position [28, 0]
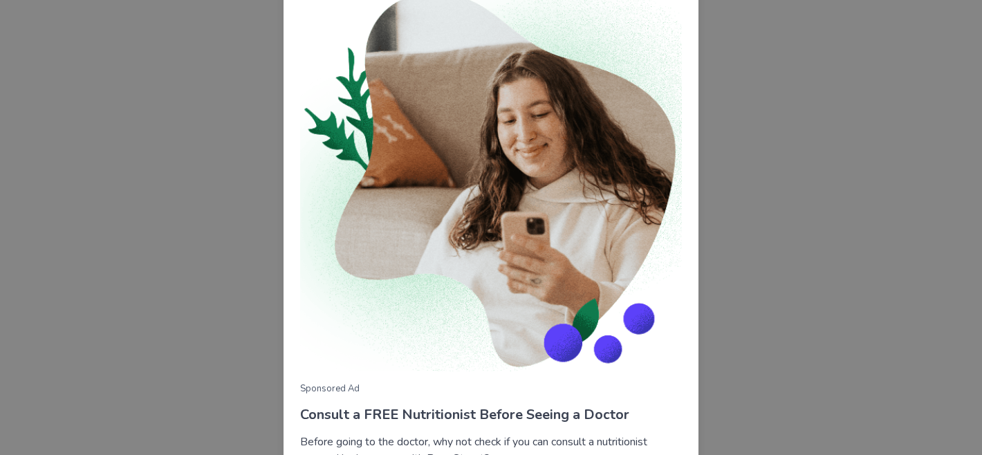
click at [875, 108] on div "Sponsored Ad Consult a FREE Nutritionist Before Seeing a Doctor Before going to…" at bounding box center [491, 227] width 982 height 455
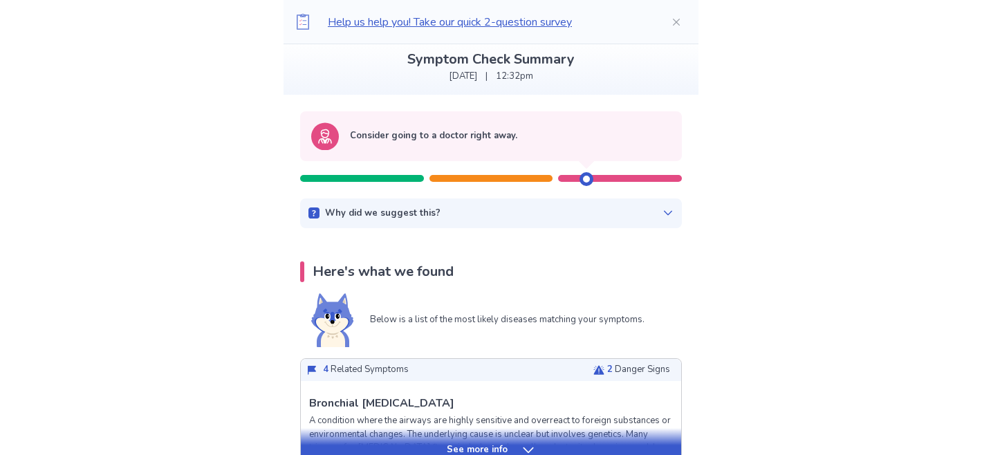
scroll to position [83, 0]
